Goal: Transaction & Acquisition: Purchase product/service

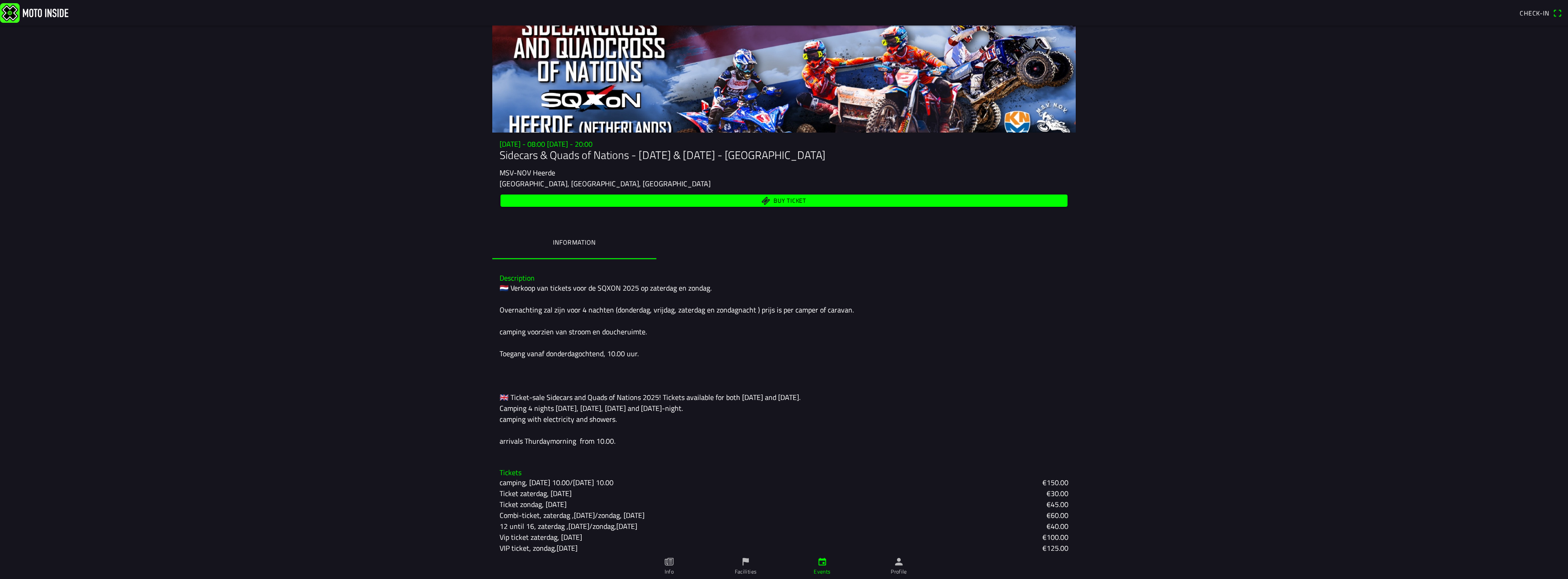
scroll to position [85, 0]
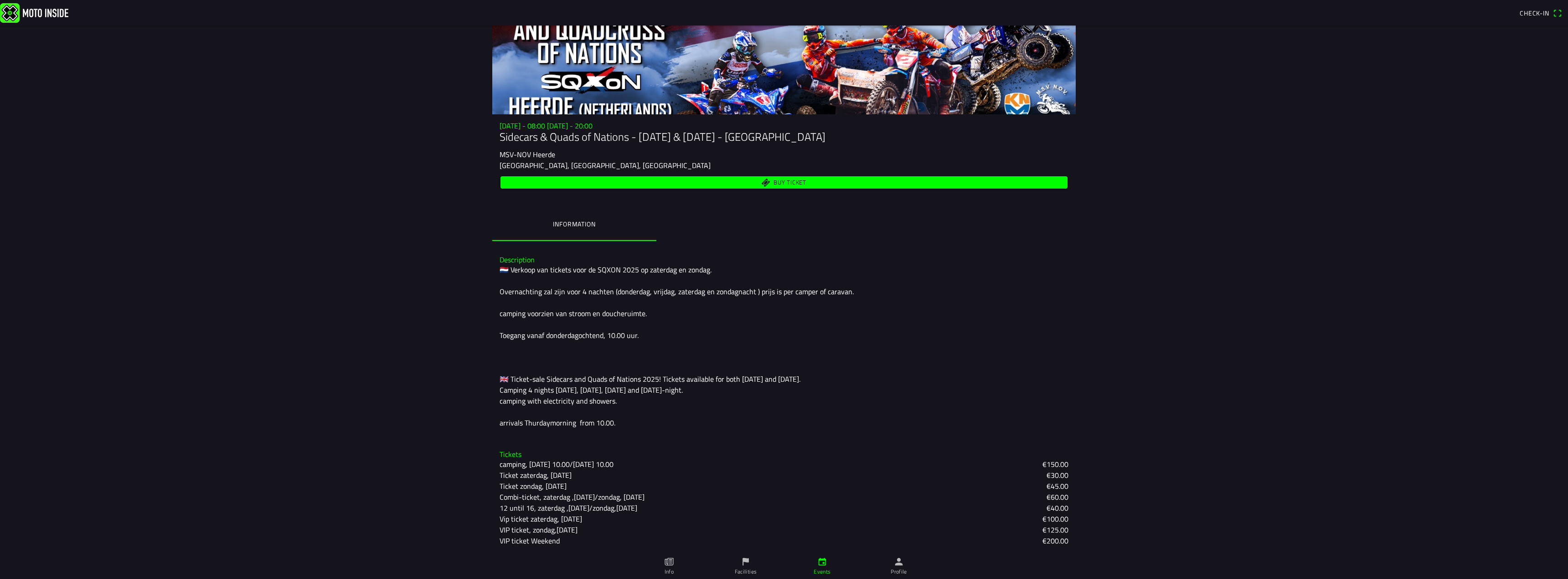
click at [1192, 338] on main "[DATE] - 08:00 [DATE] - 20:00 Sidecars & Quads of Nations - [DATE] & [DATE] - H…" at bounding box center [784, 302] width 1568 height 553
click at [941, 376] on div "🇳🇱 Verkoop van tickets voor de SQXON 2025 op zaterdag en zondag. Overnachting z…" at bounding box center [784, 346] width 569 height 164
click at [785, 184] on span "Buy ticket" at bounding box center [790, 182] width 33 height 6
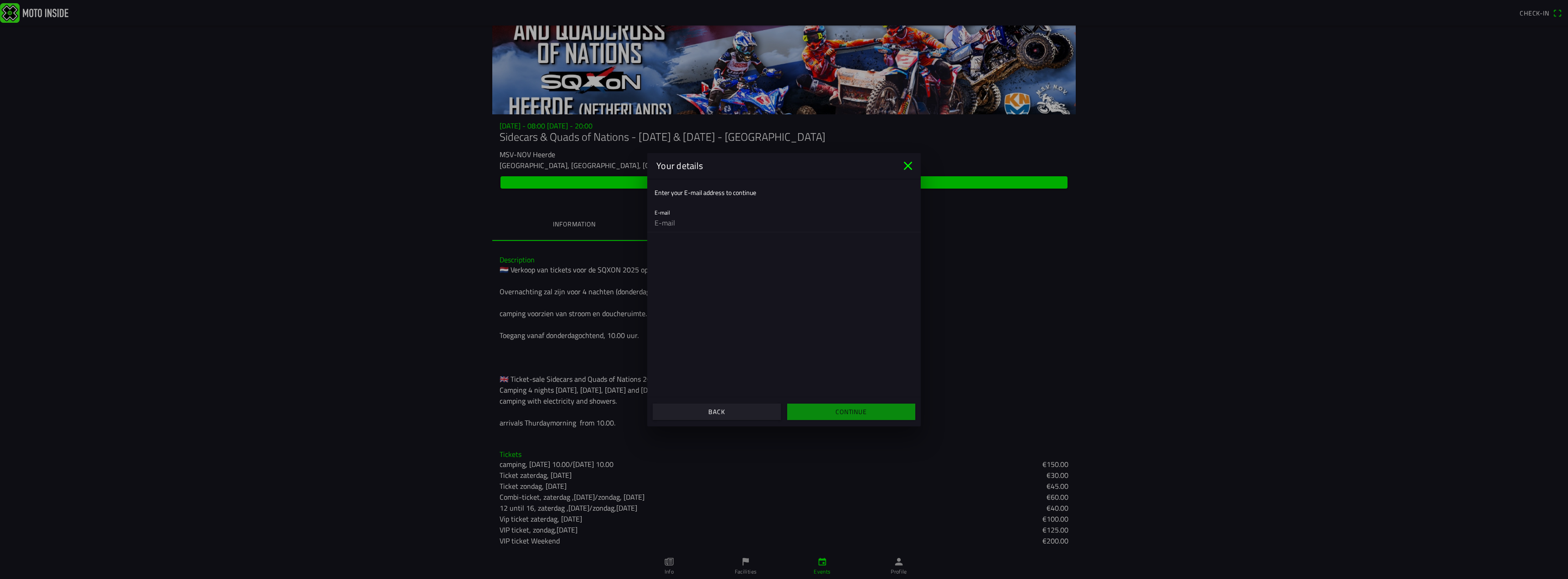
click at [696, 226] on input "email" at bounding box center [783, 223] width 259 height 18
type input "[EMAIL_ADDRESS][DOMAIN_NAME]"
click at [0, 0] on slot "Continue" at bounding box center [0, 0] width 0 height 0
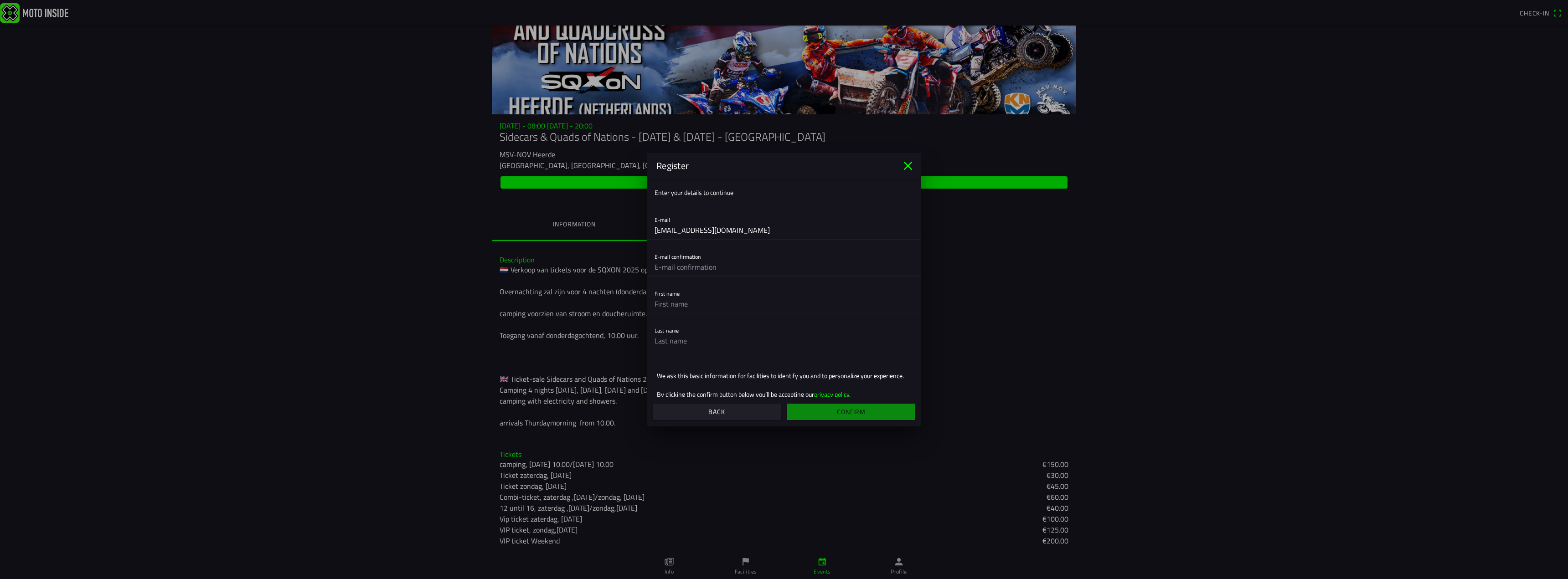
click at [726, 269] on input "text" at bounding box center [783, 267] width 259 height 18
type input "[EMAIL_ADDRESS][DOMAIN_NAME]"
type input "[PERSON_NAME]"
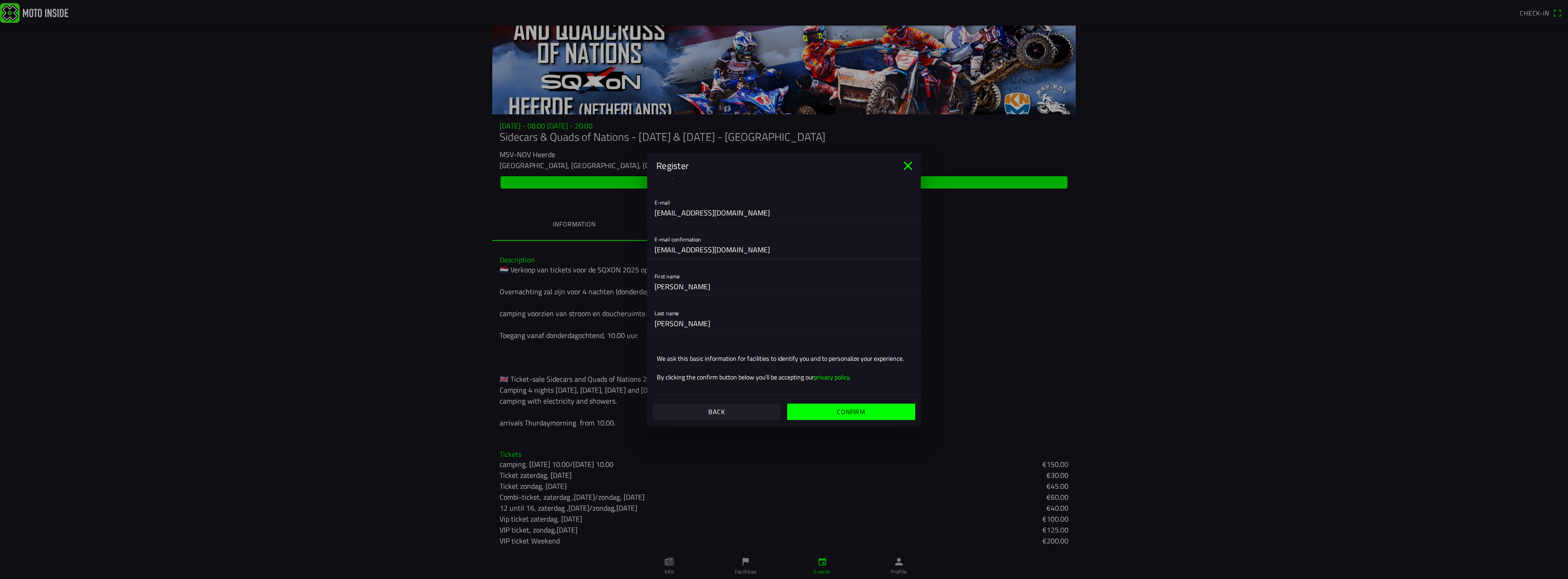
scroll to position [19, 0]
click at [0, 0] on slot "Confirm" at bounding box center [0, 0] width 0 height 0
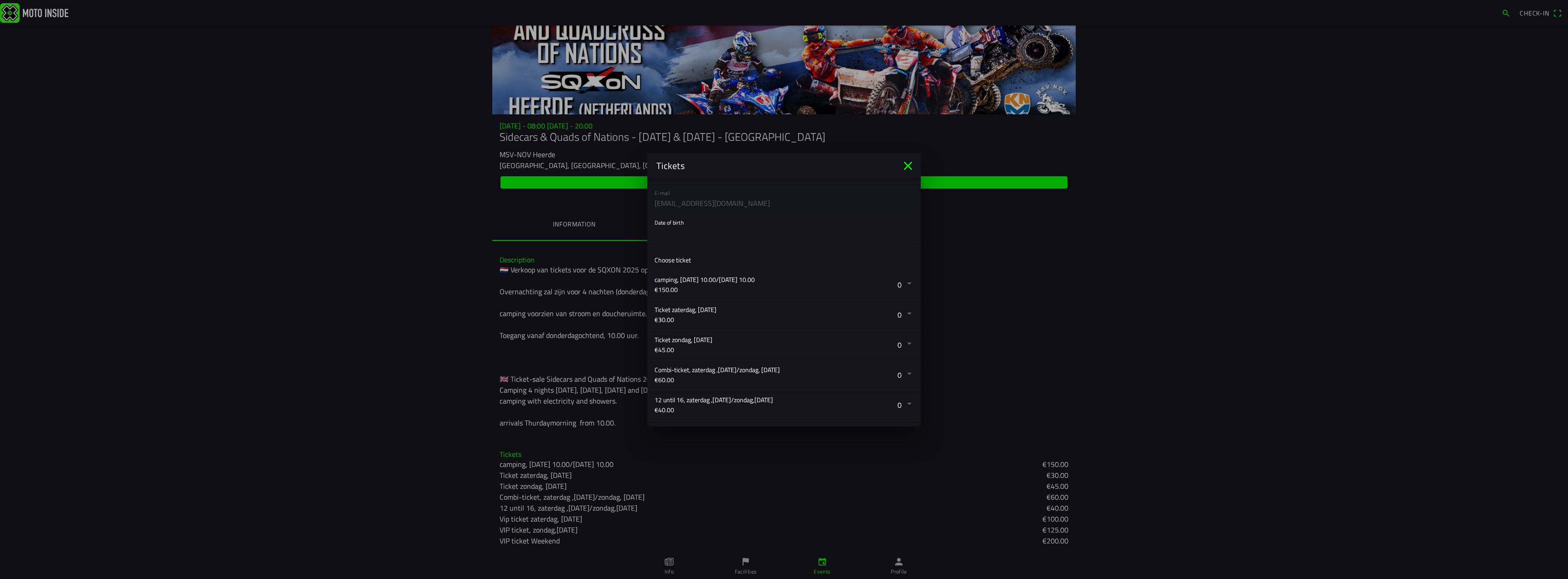
scroll to position [46, 0]
click at [903, 316] on button "button" at bounding box center [787, 318] width 266 height 30
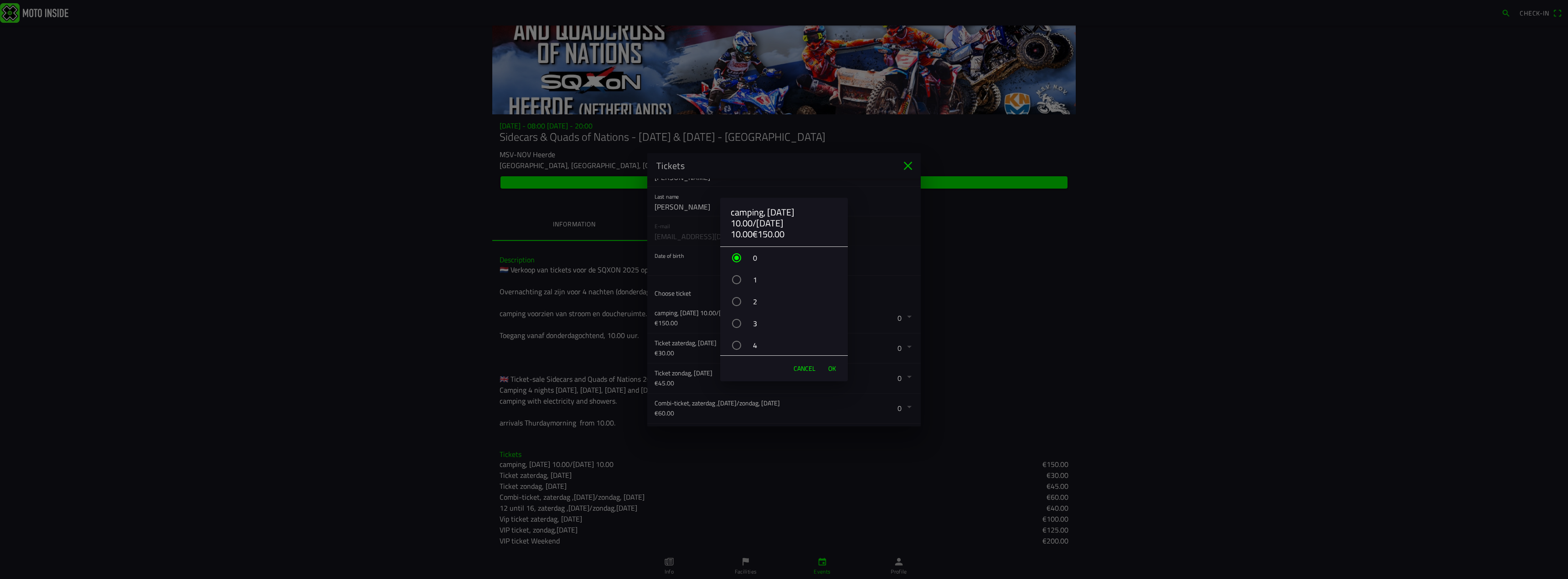
click at [737, 280] on div "button" at bounding box center [737, 279] width 9 height 9
click at [832, 367] on span "OK" at bounding box center [832, 368] width 8 height 9
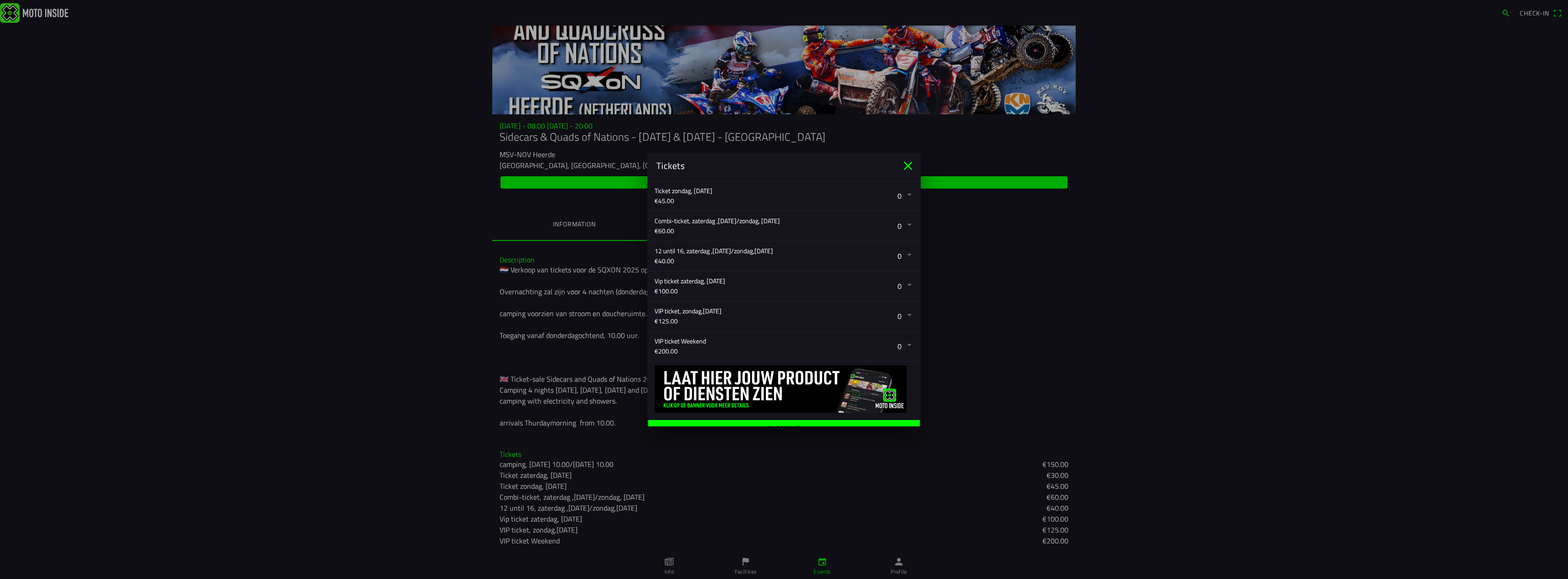
scroll to position [240, 0]
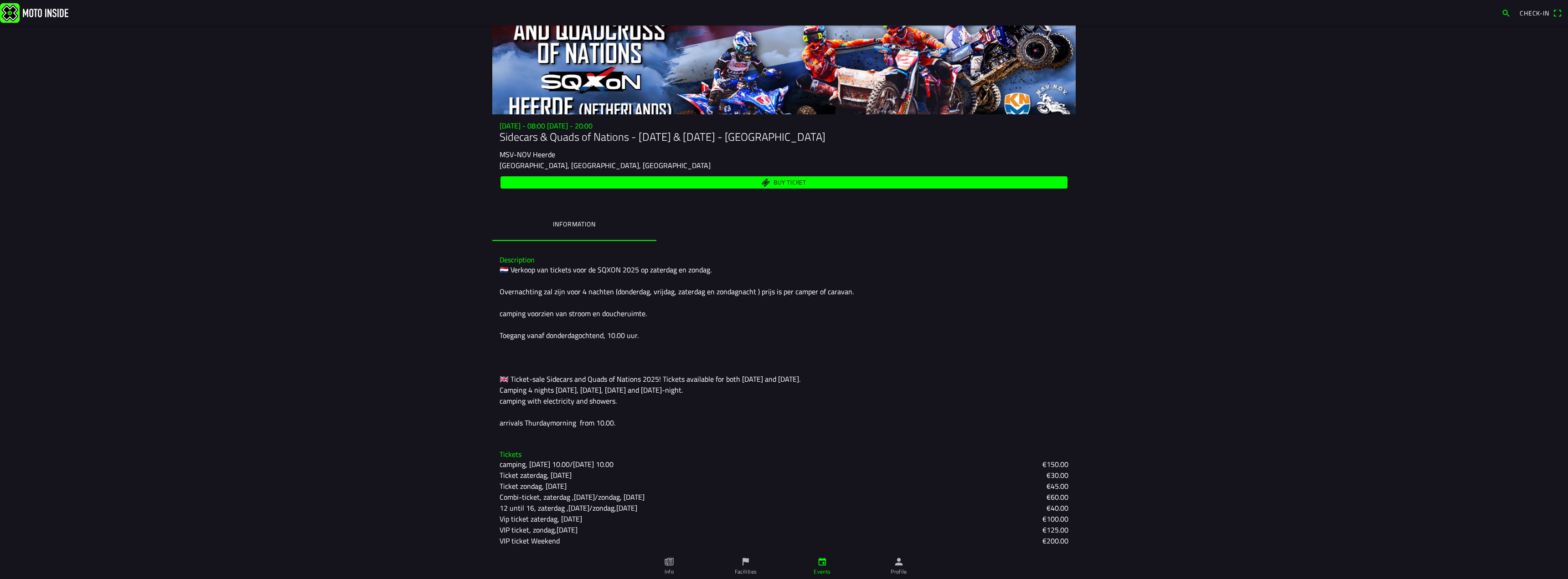
click at [1034, 338] on ion-backdrop at bounding box center [784, 290] width 1568 height 579
click at [671, 566] on icon "paper" at bounding box center [669, 561] width 10 height 10
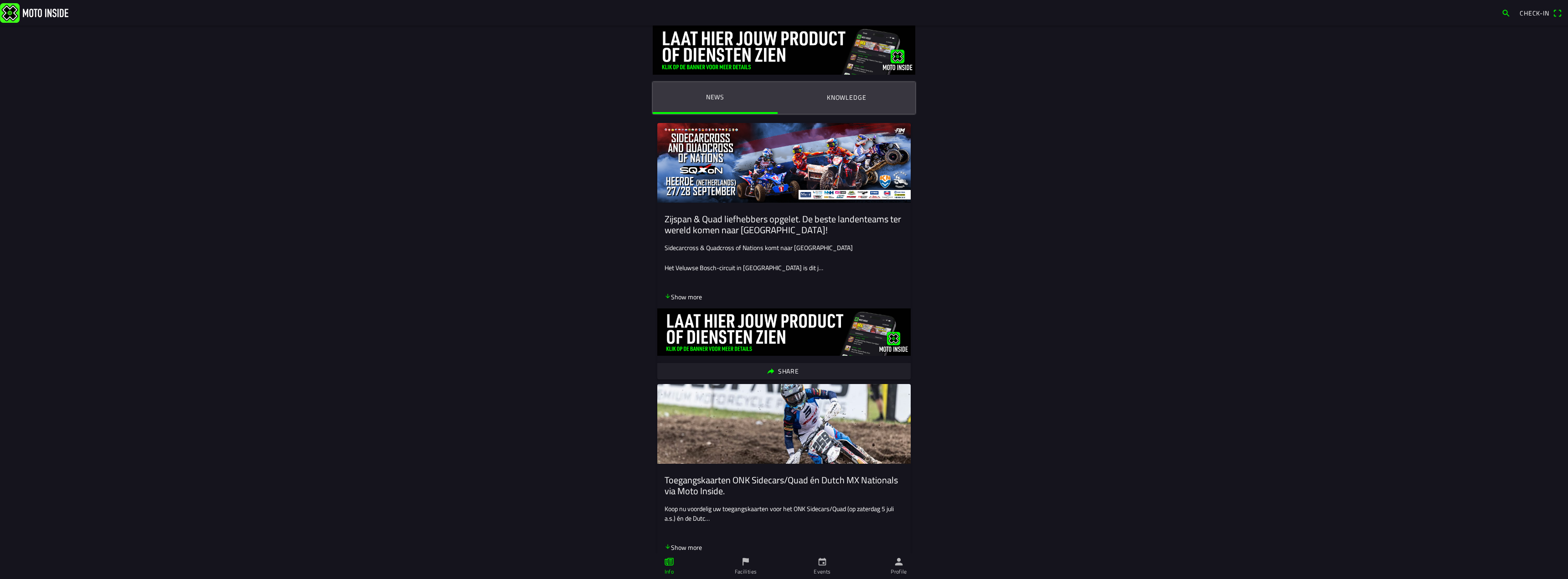
click at [846, 97] on ion-label "Knowledge" at bounding box center [846, 97] width 40 height 10
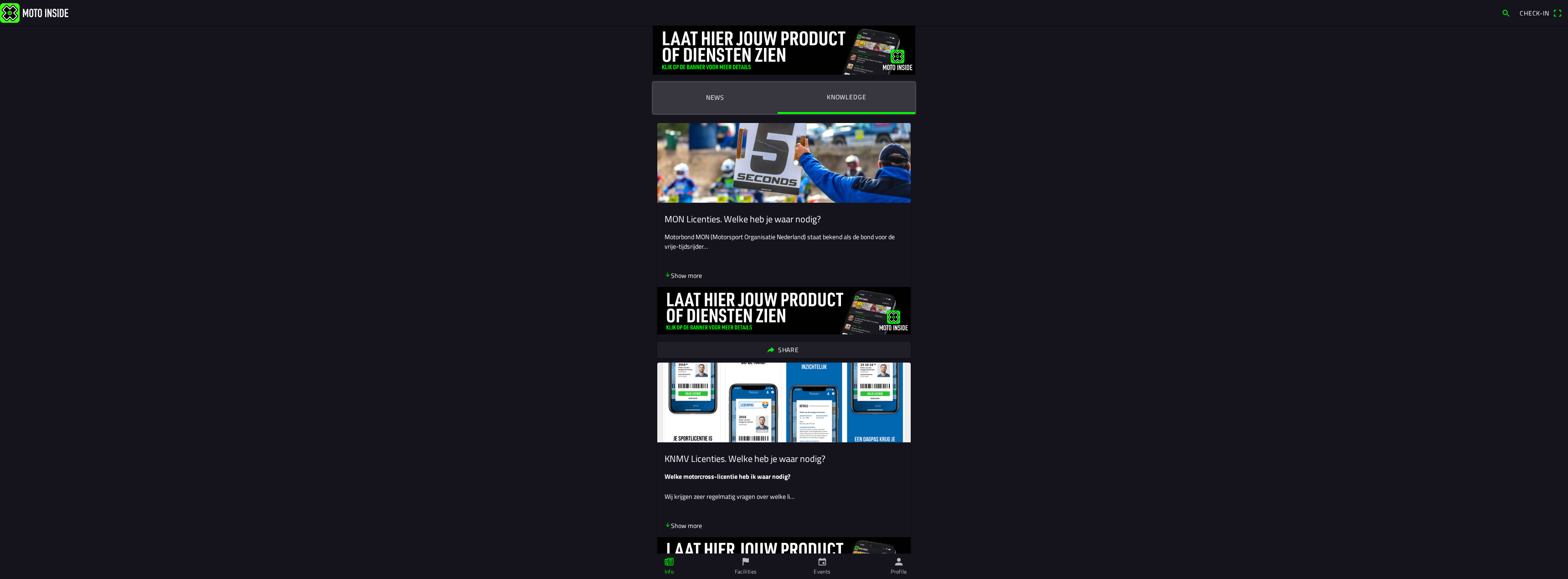
click at [910, 569] on link "Profile" at bounding box center [899, 566] width 77 height 26
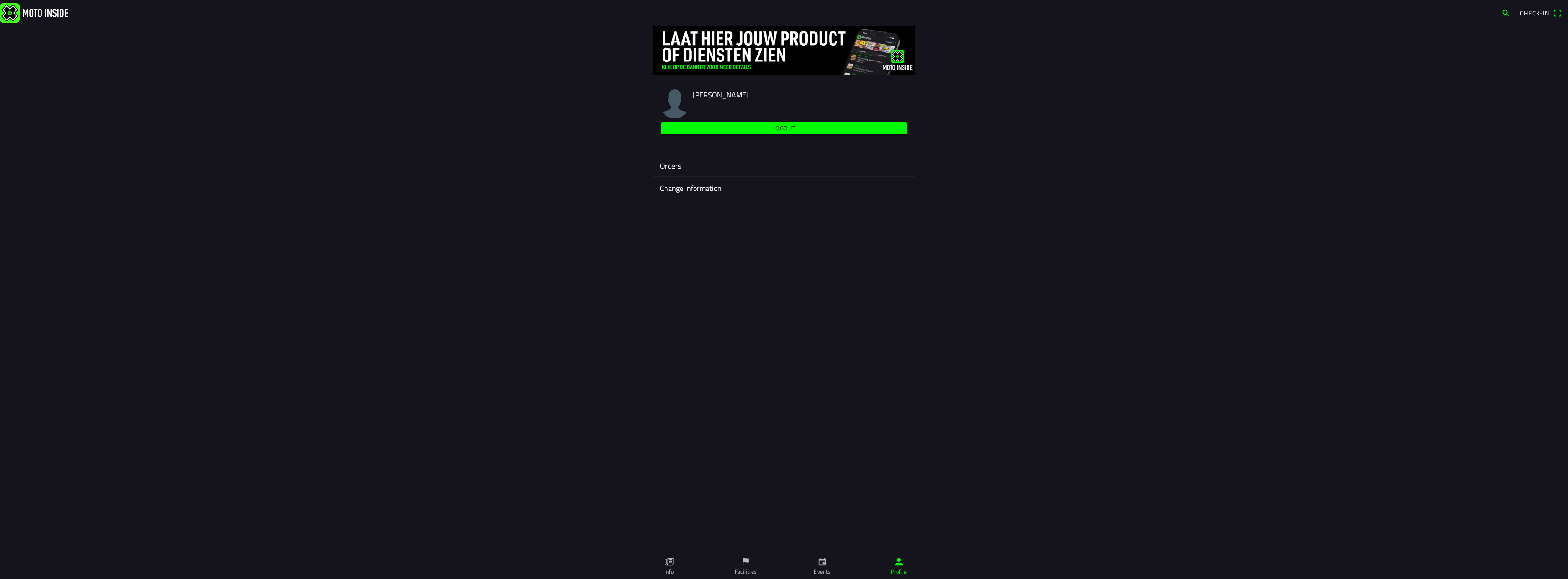
click at [701, 187] on ion-label "Change information" at bounding box center [783, 188] width 248 height 11
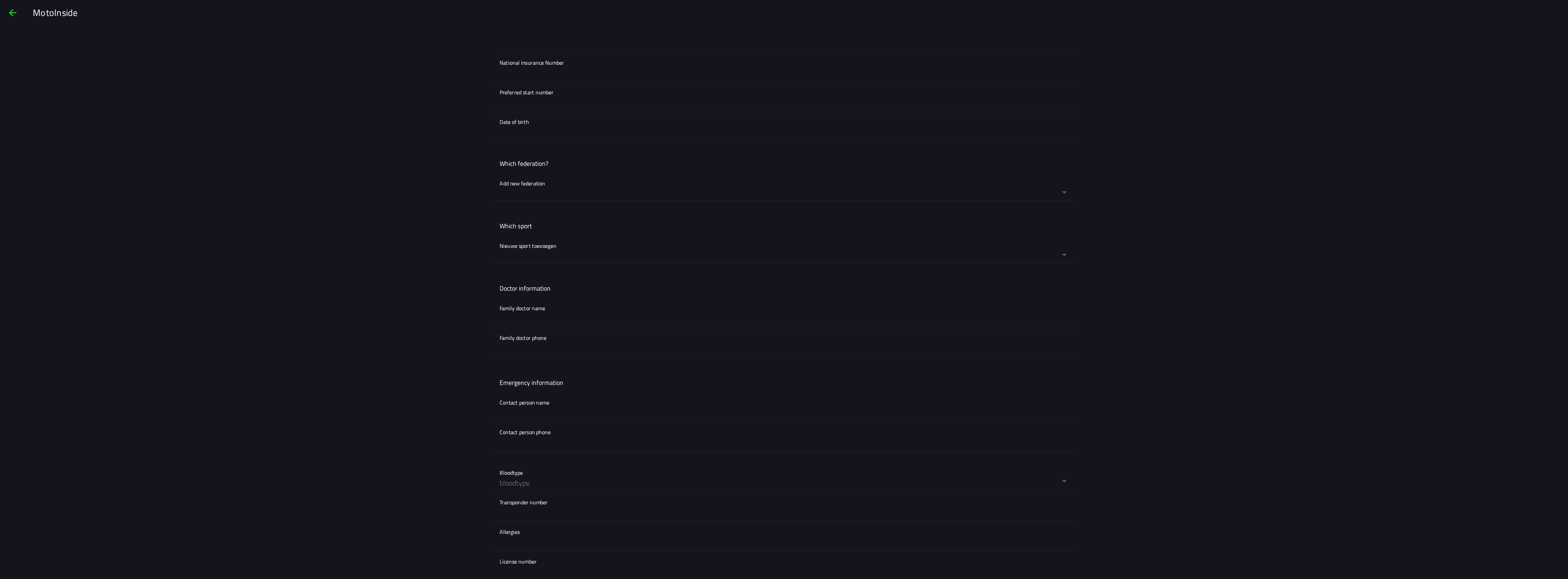
scroll to position [410, 0]
drag, startPoint x: 813, startPoint y: 329, endPoint x: 810, endPoint y: 324, distance: 5.8
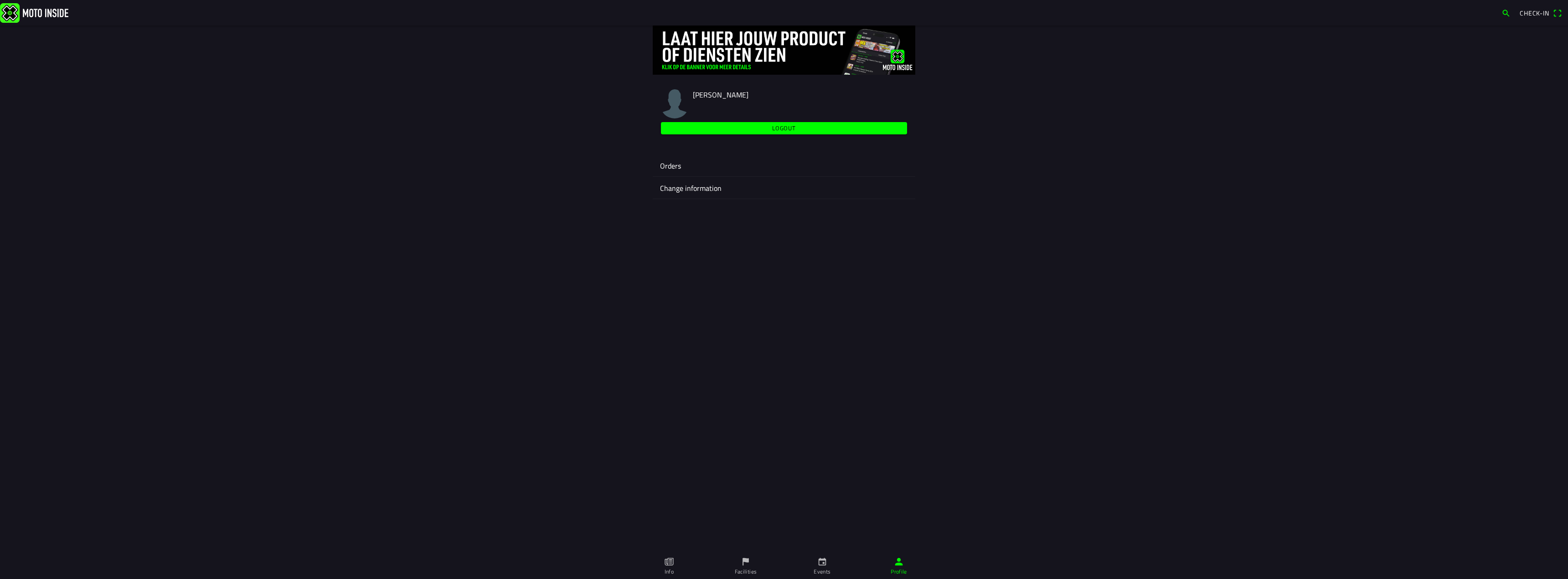
click at [821, 565] on icon "calendar" at bounding box center [822, 561] width 8 height 8
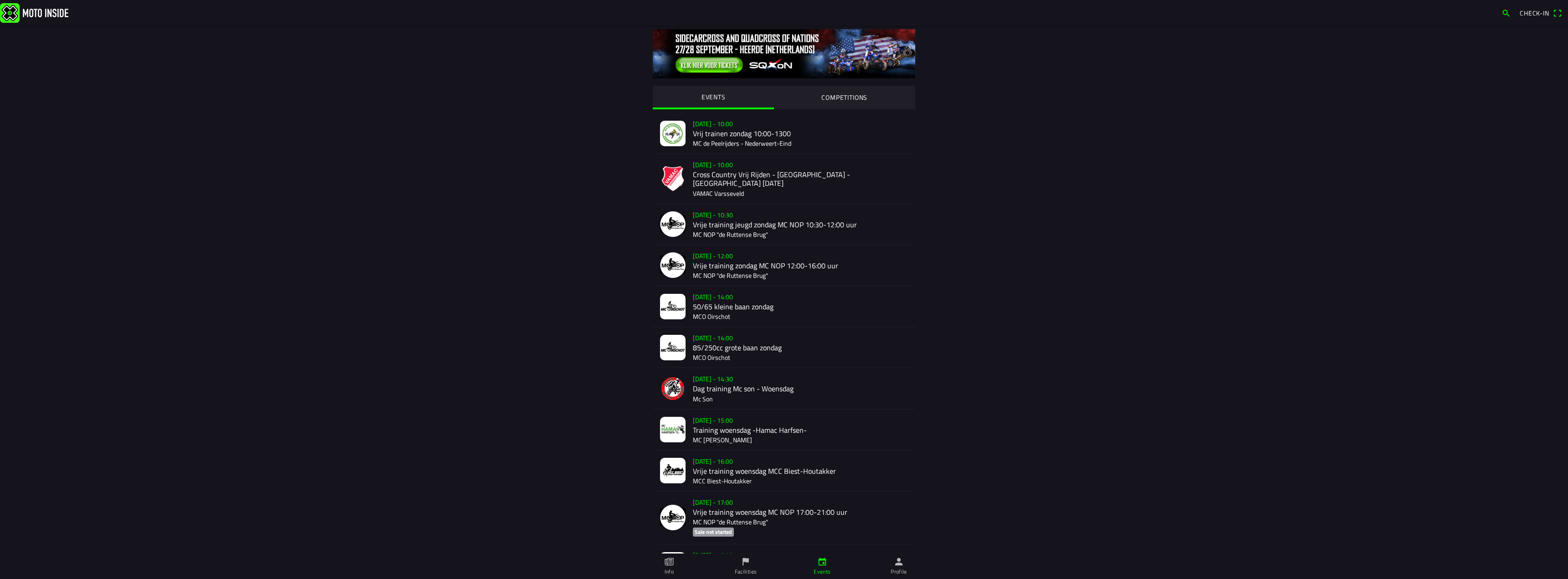
drag, startPoint x: 329, startPoint y: 159, endPoint x: 317, endPoint y: 151, distance: 14.4
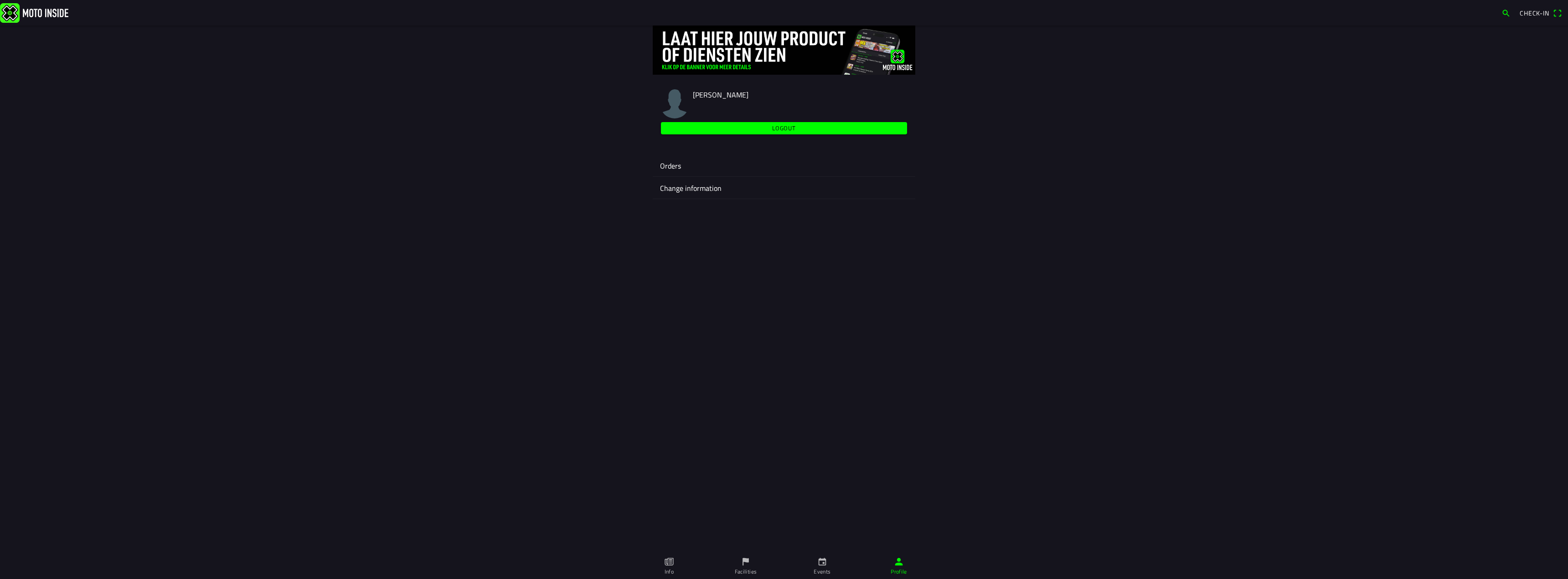
drag, startPoint x: 604, startPoint y: 344, endPoint x: 596, endPoint y: 341, distance: 8.5
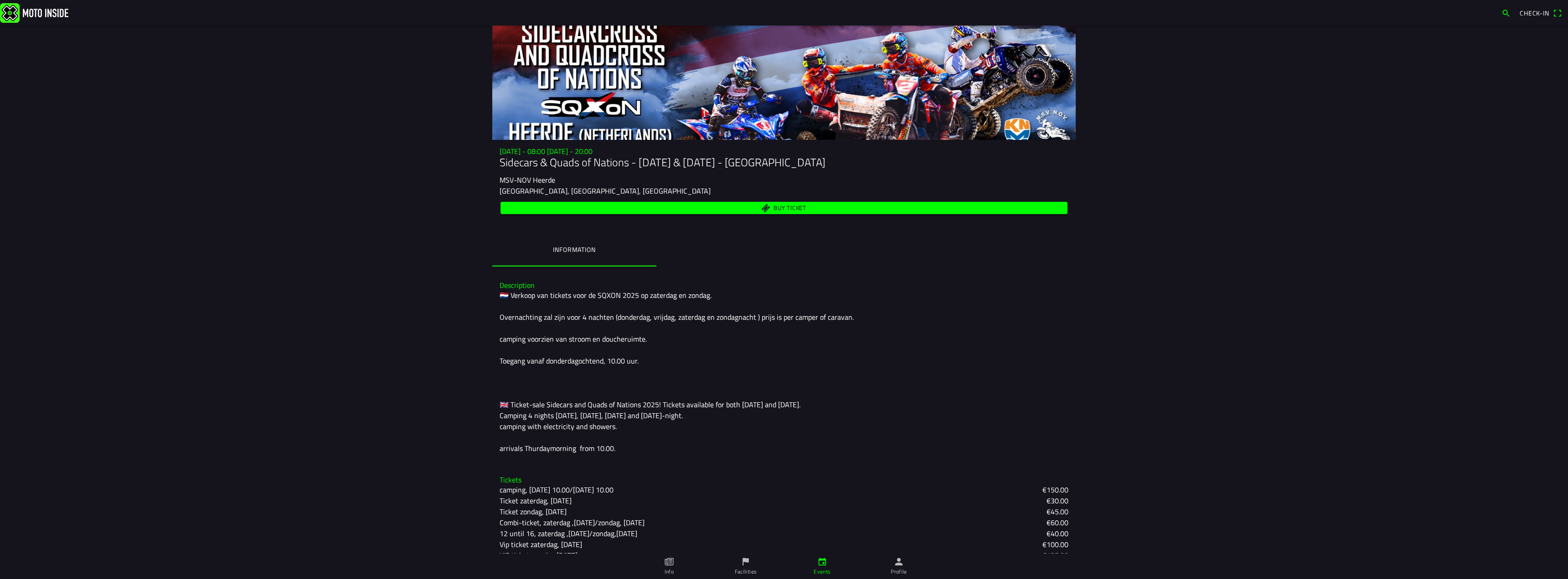
scroll to position [85, 0]
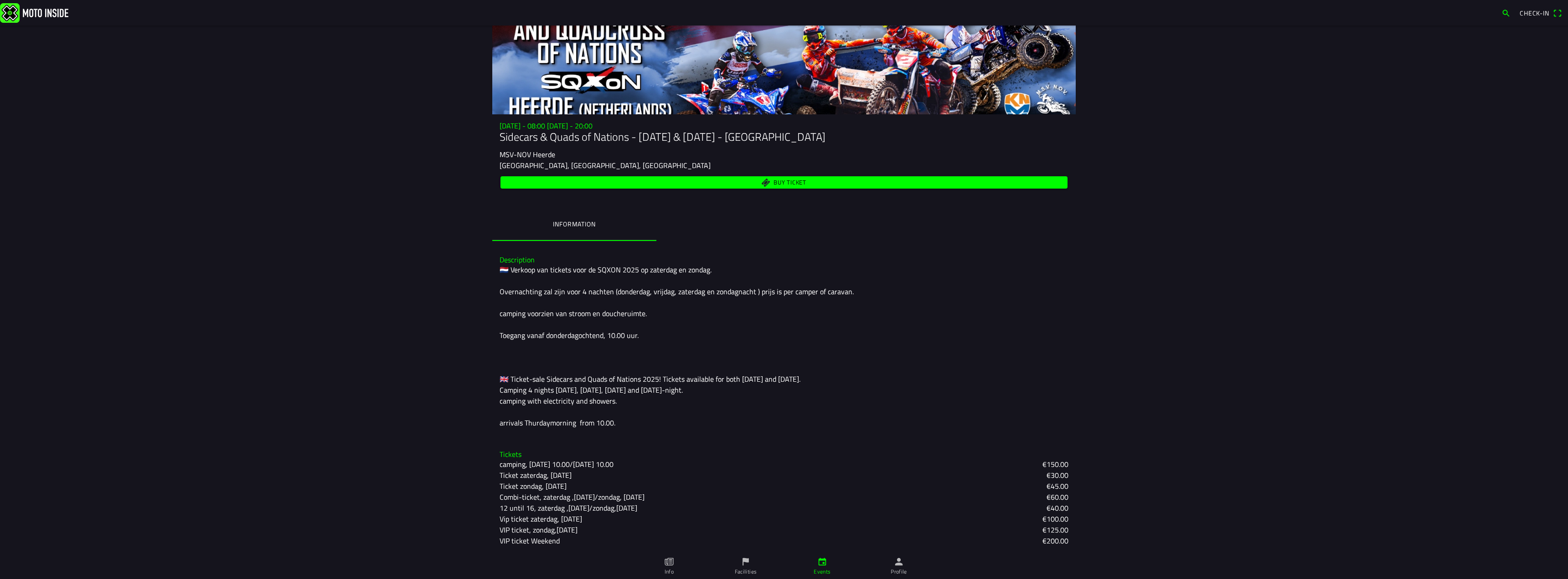
click at [1188, 400] on main "[DATE] - 08:00 [DATE] - 20:00 Sidecars & Quads of Nations - [DATE] & [DATE] - H…" at bounding box center [784, 302] width 1568 height 553
click at [44, 10] on img at bounding box center [34, 12] width 68 height 19
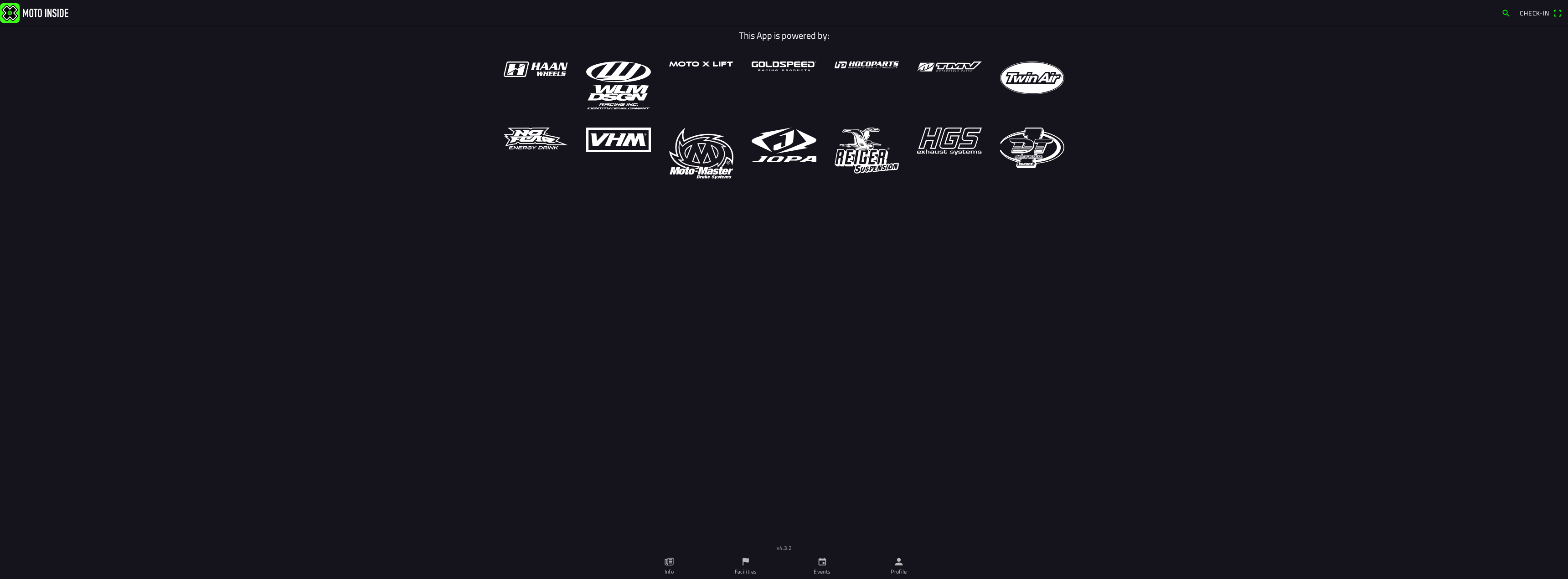
click at [1545, 13] on span "Check-in" at bounding box center [1535, 13] width 30 height 10
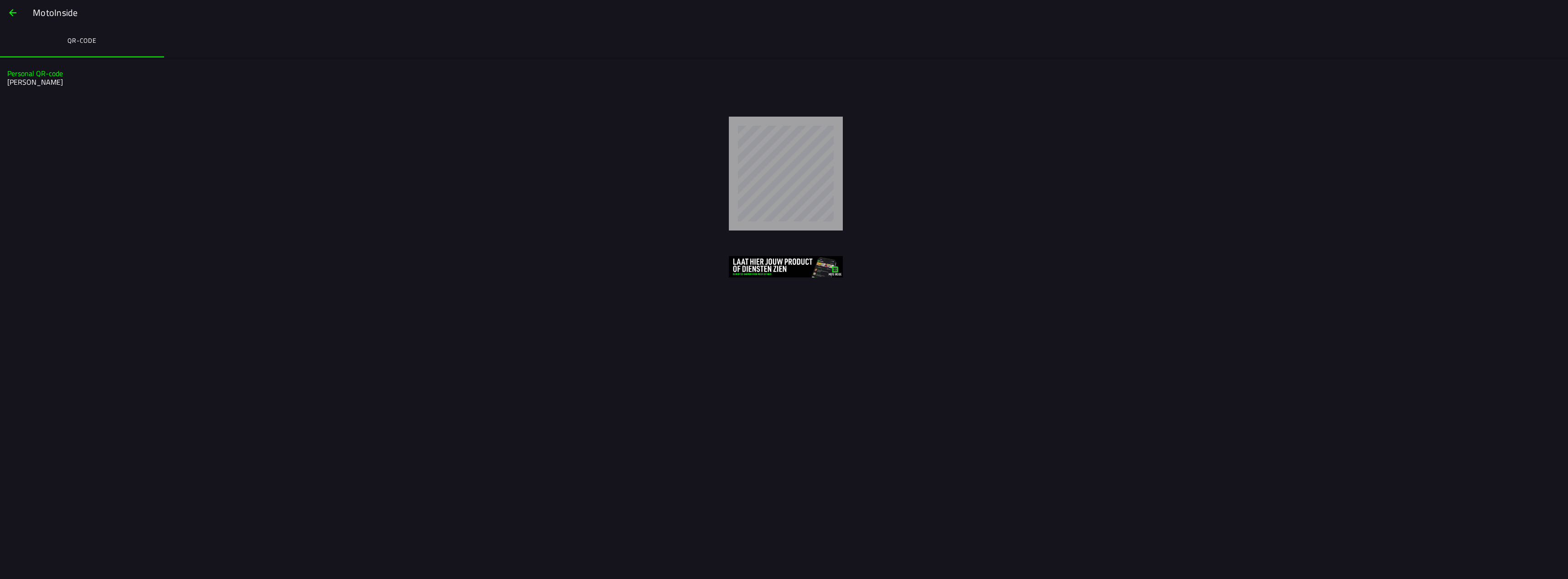
click at [11, 13] on span "button" at bounding box center [13, 13] width 11 height 22
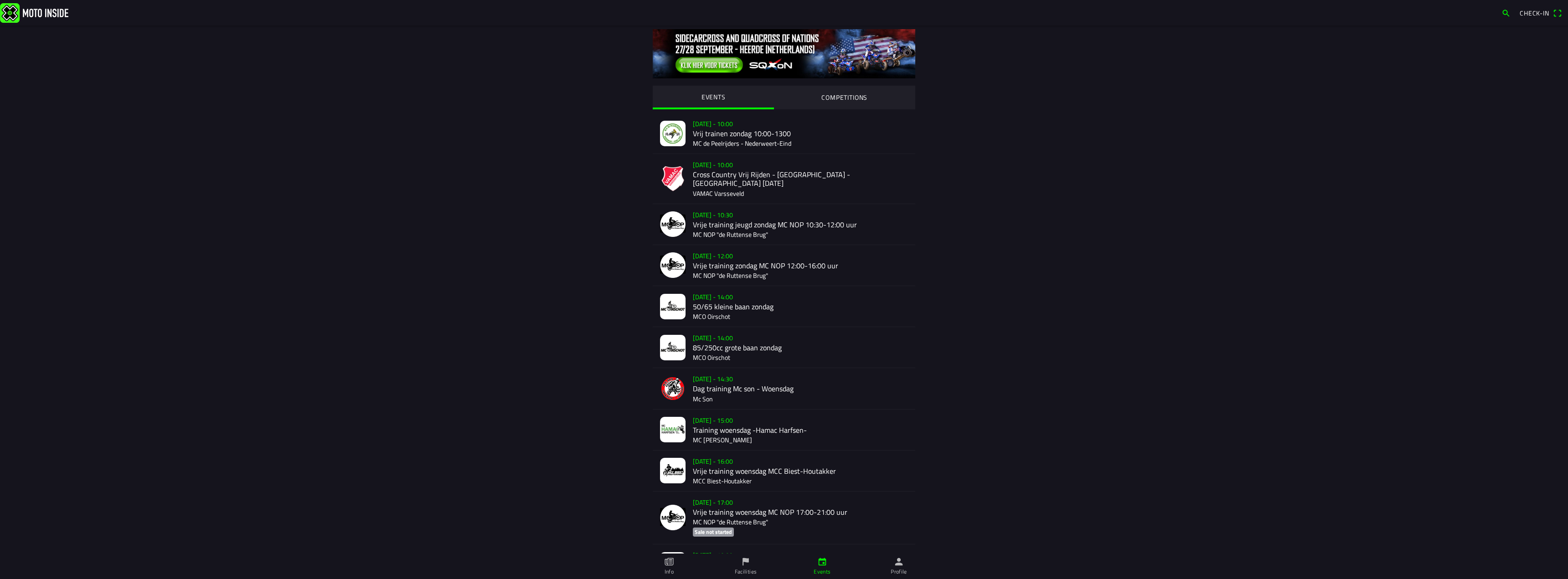
drag, startPoint x: 270, startPoint y: 200, endPoint x: 267, endPoint y: 196, distance: 5.0
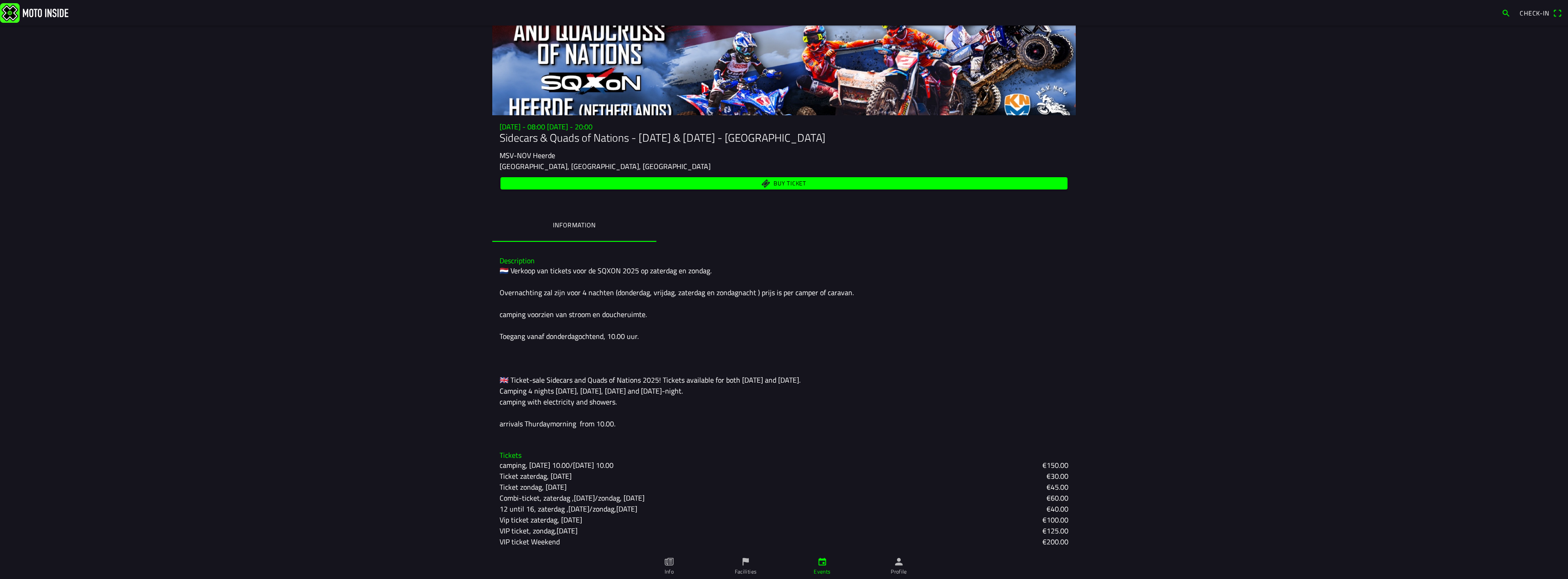
scroll to position [85, 0]
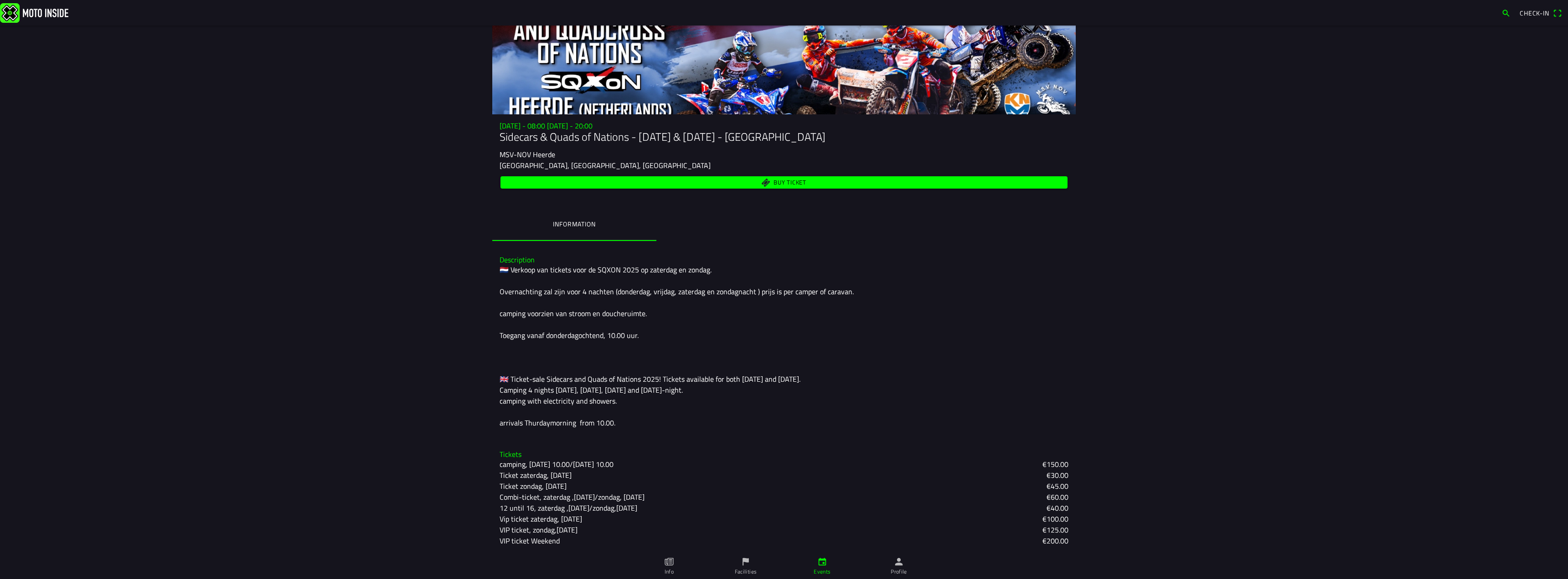
click at [1564, 559] on ion-tab-bar "Info Facilities Events Profile" at bounding box center [784, 566] width 1568 height 26
click at [1502, 522] on main "[DATE] - 08:00 [DATE] - 20:00 Sidecars & Quads of Nations - [DATE] & [DATE] - H…" at bounding box center [784, 302] width 1568 height 553
